Goal: Information Seeking & Learning: Learn about a topic

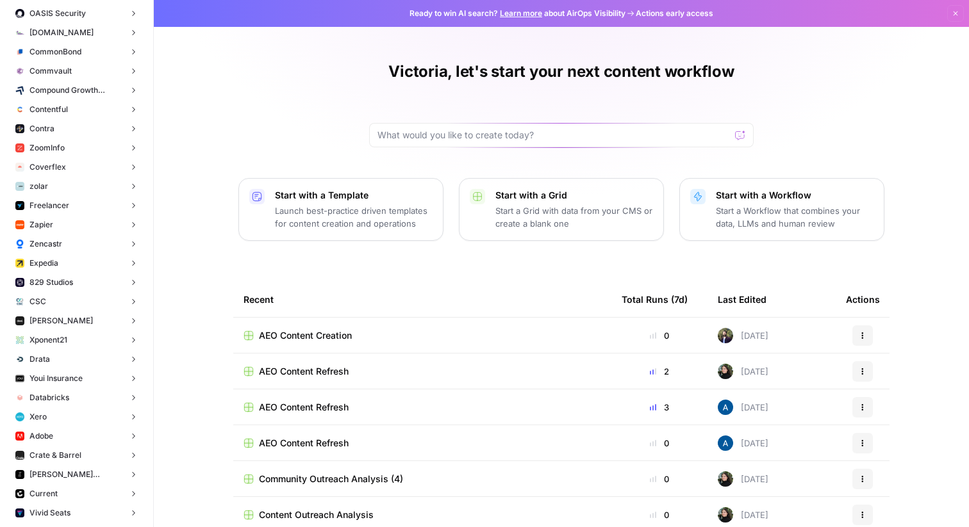
scroll to position [401, 0]
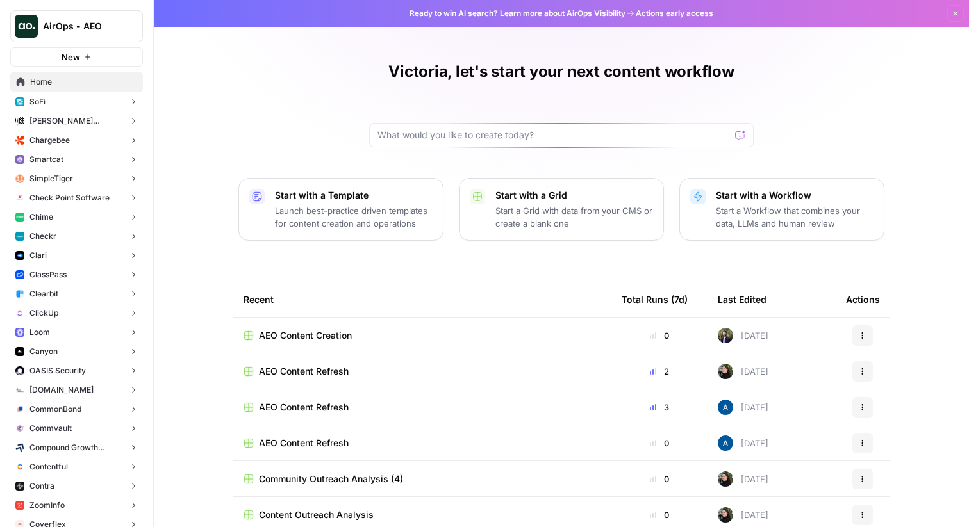
click at [92, 106] on button "SoFi" at bounding box center [76, 101] width 133 height 19
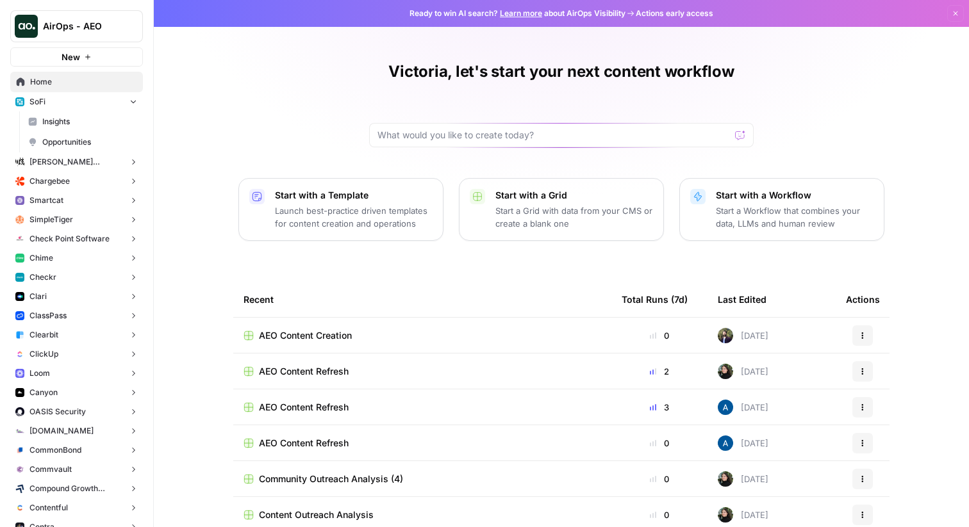
click at [81, 125] on span "Insights" at bounding box center [89, 122] width 95 height 12
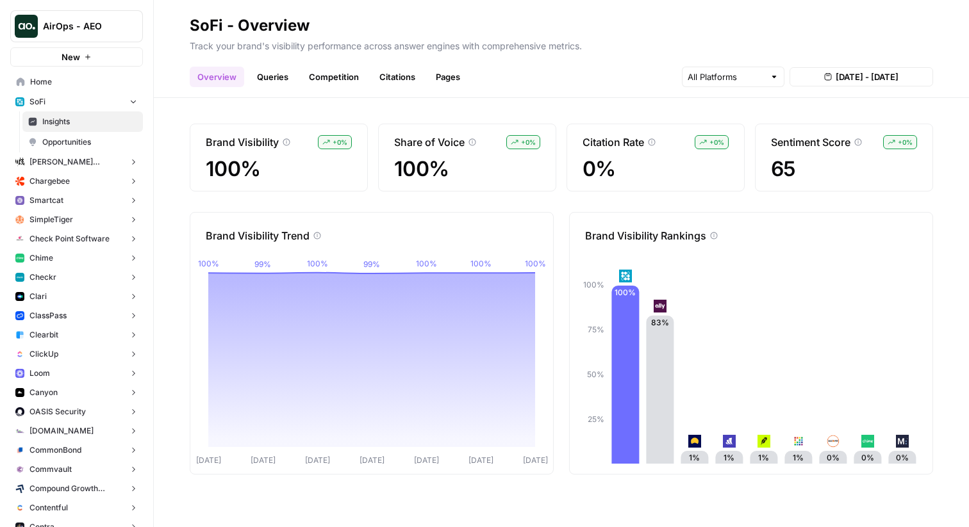
click at [332, 76] on link "Competition" at bounding box center [333, 77] width 65 height 21
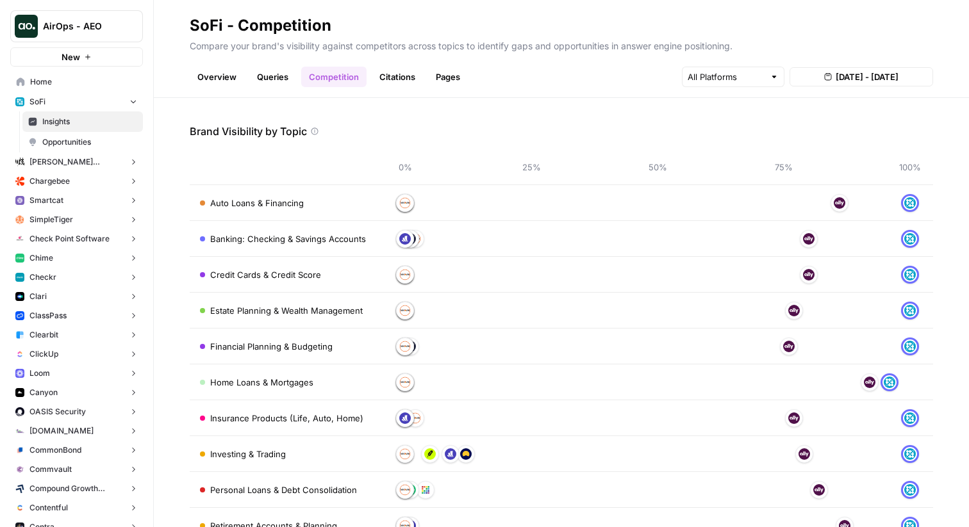
click at [281, 78] on link "Queries" at bounding box center [272, 77] width 47 height 21
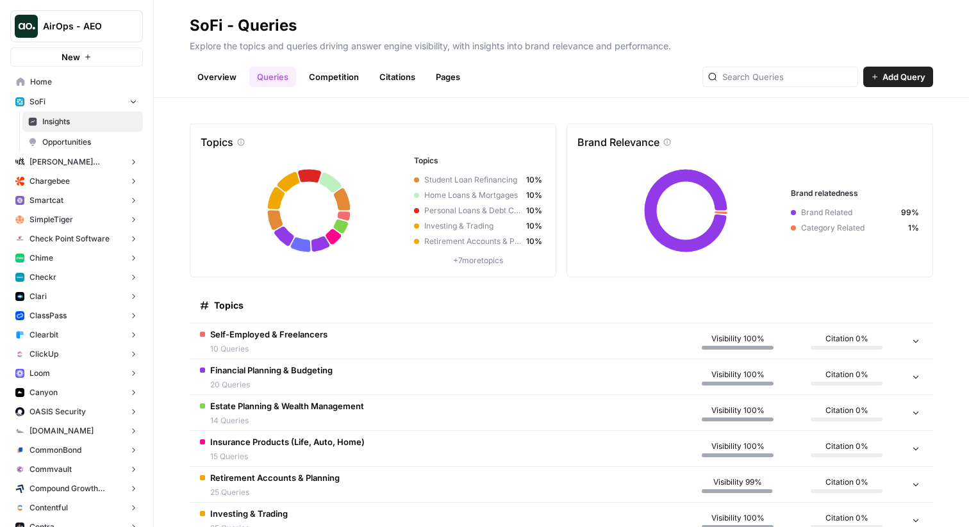
click at [317, 345] on span "10 Queries" at bounding box center [268, 349] width 117 height 12
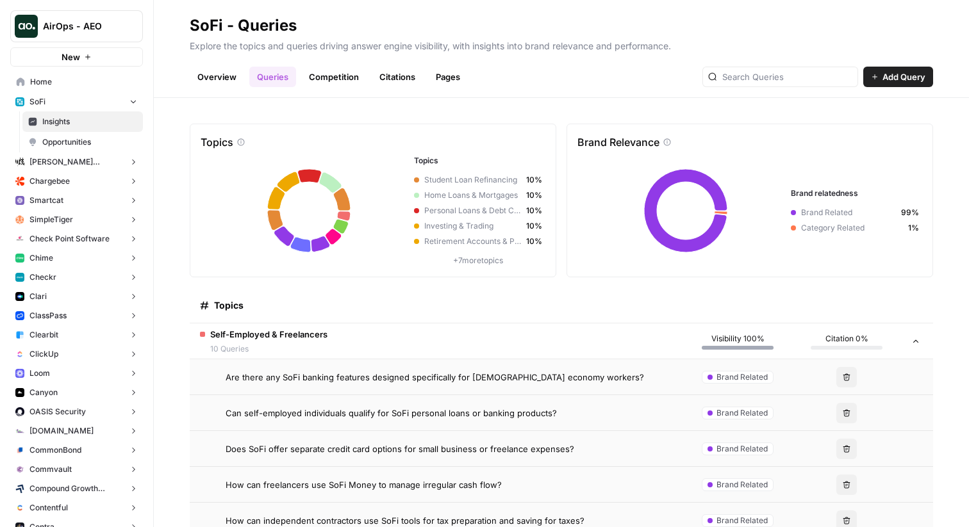
click at [317, 375] on span "Are there any SoFi banking features designed specifically for gig economy worke…" at bounding box center [435, 377] width 418 height 13
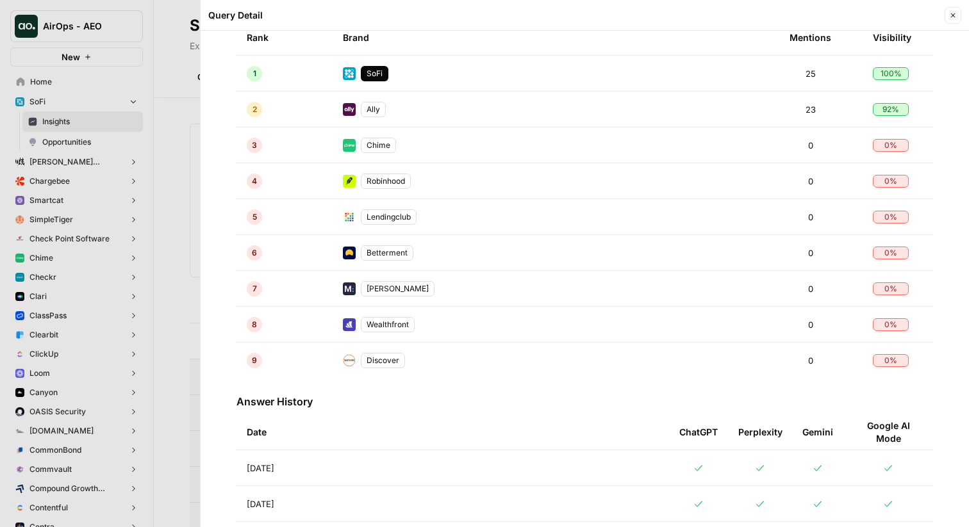
scroll to position [344, 0]
click at [376, 457] on td "Aug 15, 2025" at bounding box center [452, 466] width 432 height 35
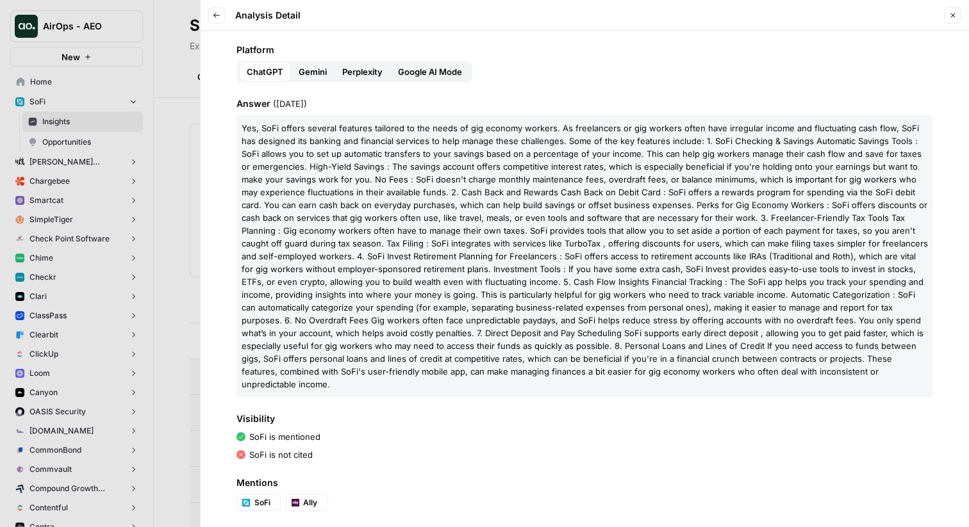
scroll to position [99, 0]
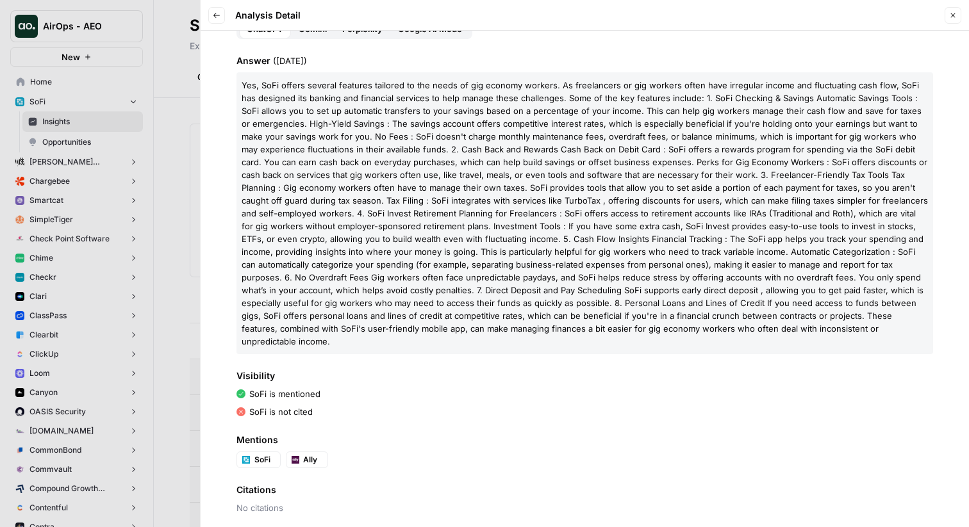
click at [172, 198] on div at bounding box center [484, 263] width 969 height 527
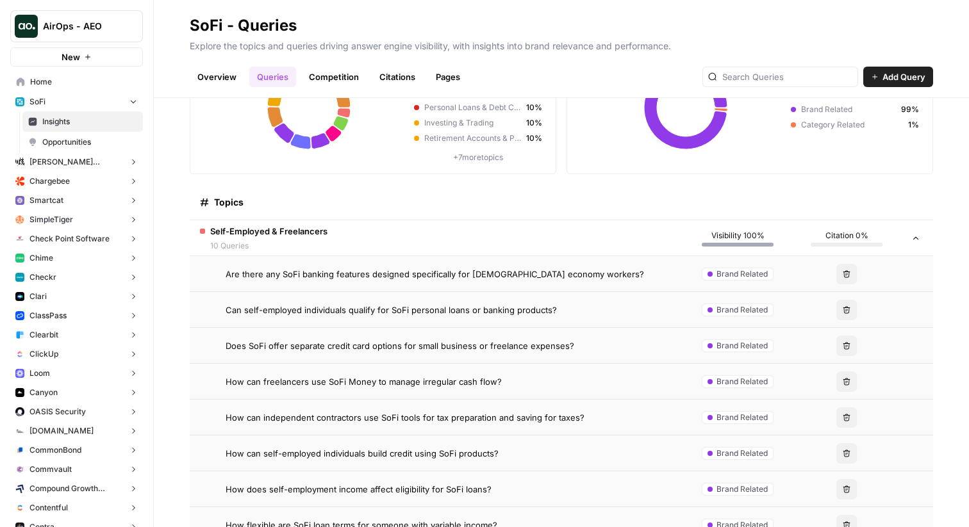
scroll to position [106, 0]
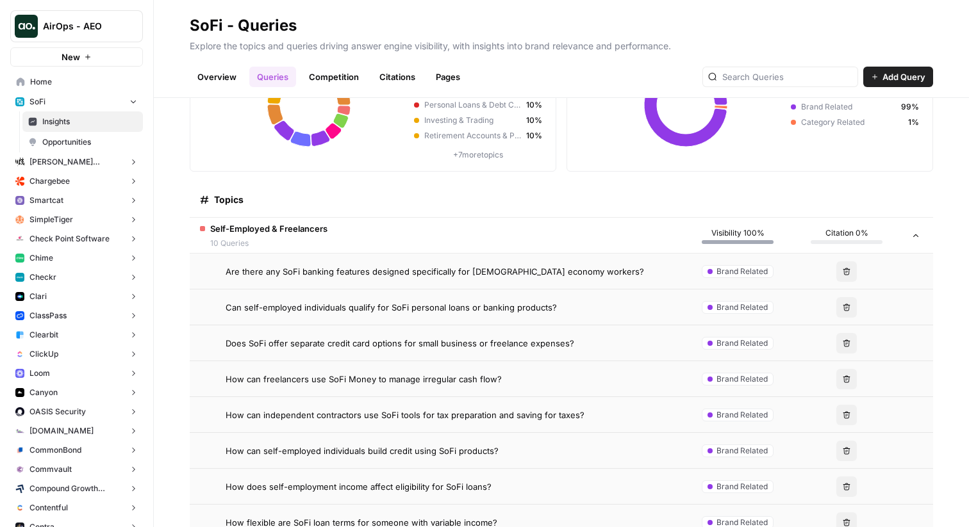
click at [321, 382] on span "How can freelancers use SoFi Money to manage irregular cash flow?" at bounding box center [364, 379] width 276 height 13
